Goal: Book appointment/travel/reservation

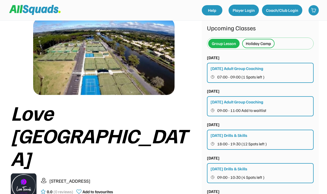
scroll to position [20, 0]
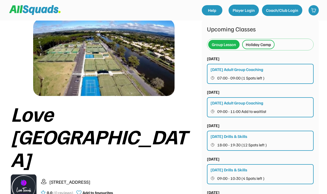
click at [219, 76] on span "07:00 - 09:00 (1 Spots left )" at bounding box center [240, 78] width 47 height 4
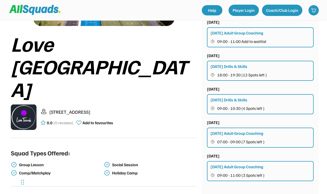
scroll to position [93, 0]
